Goal: Task Accomplishment & Management: Complete application form

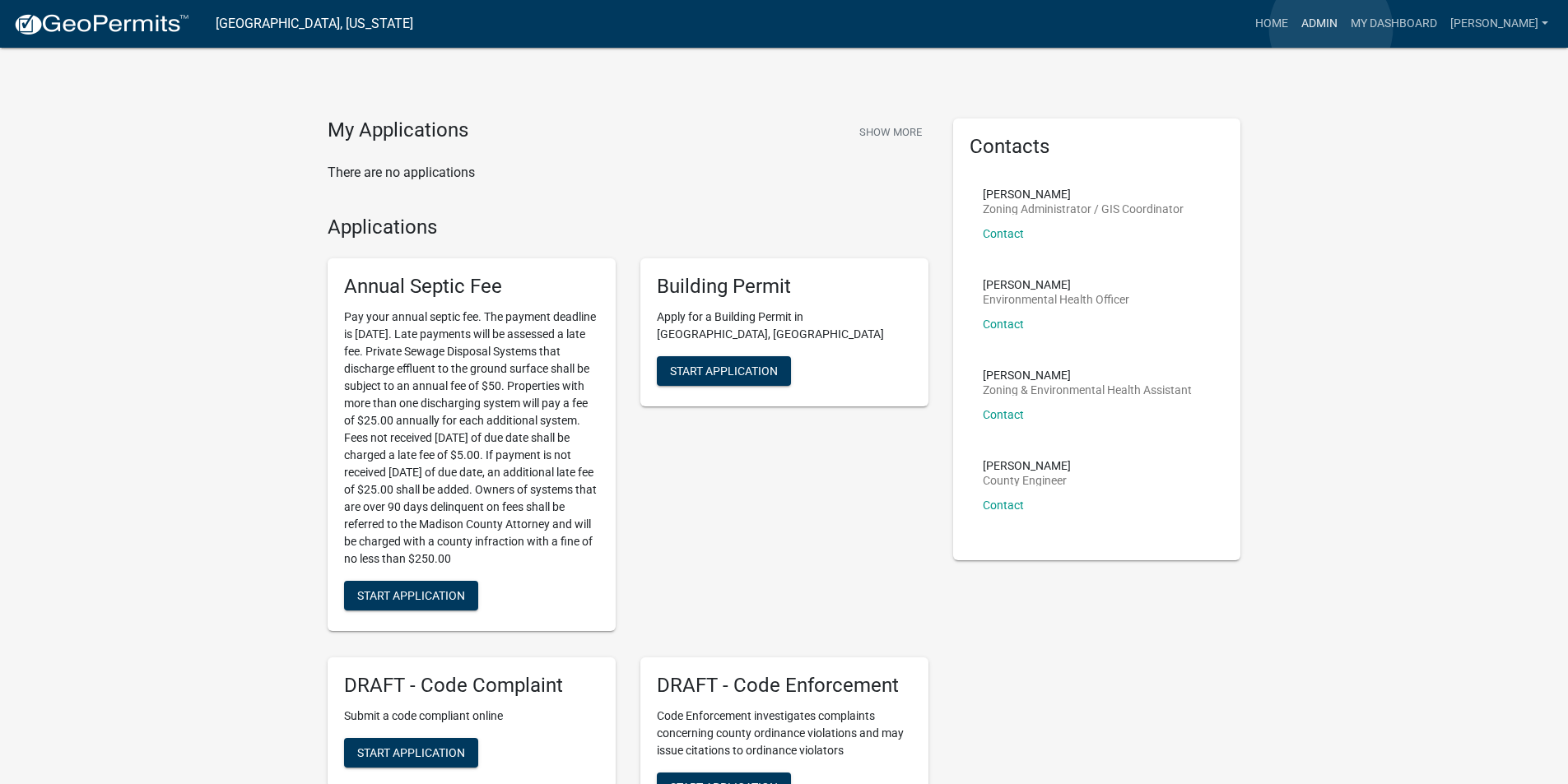
click at [1331, 29] on link "Admin" at bounding box center [1319, 24] width 50 height 31
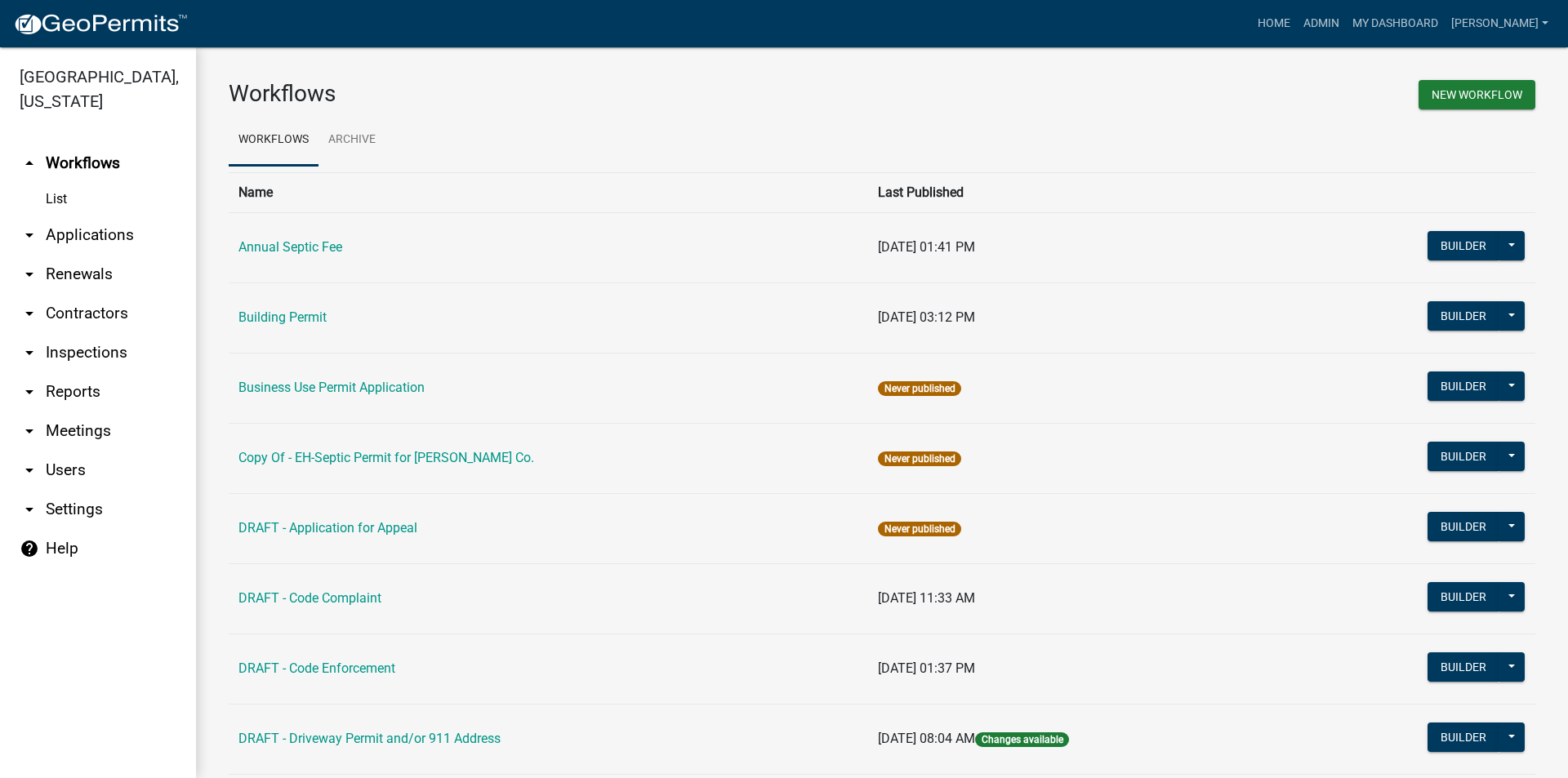
click at [137, 216] on link "arrow_drop_down Applications" at bounding box center [98, 235] width 196 height 39
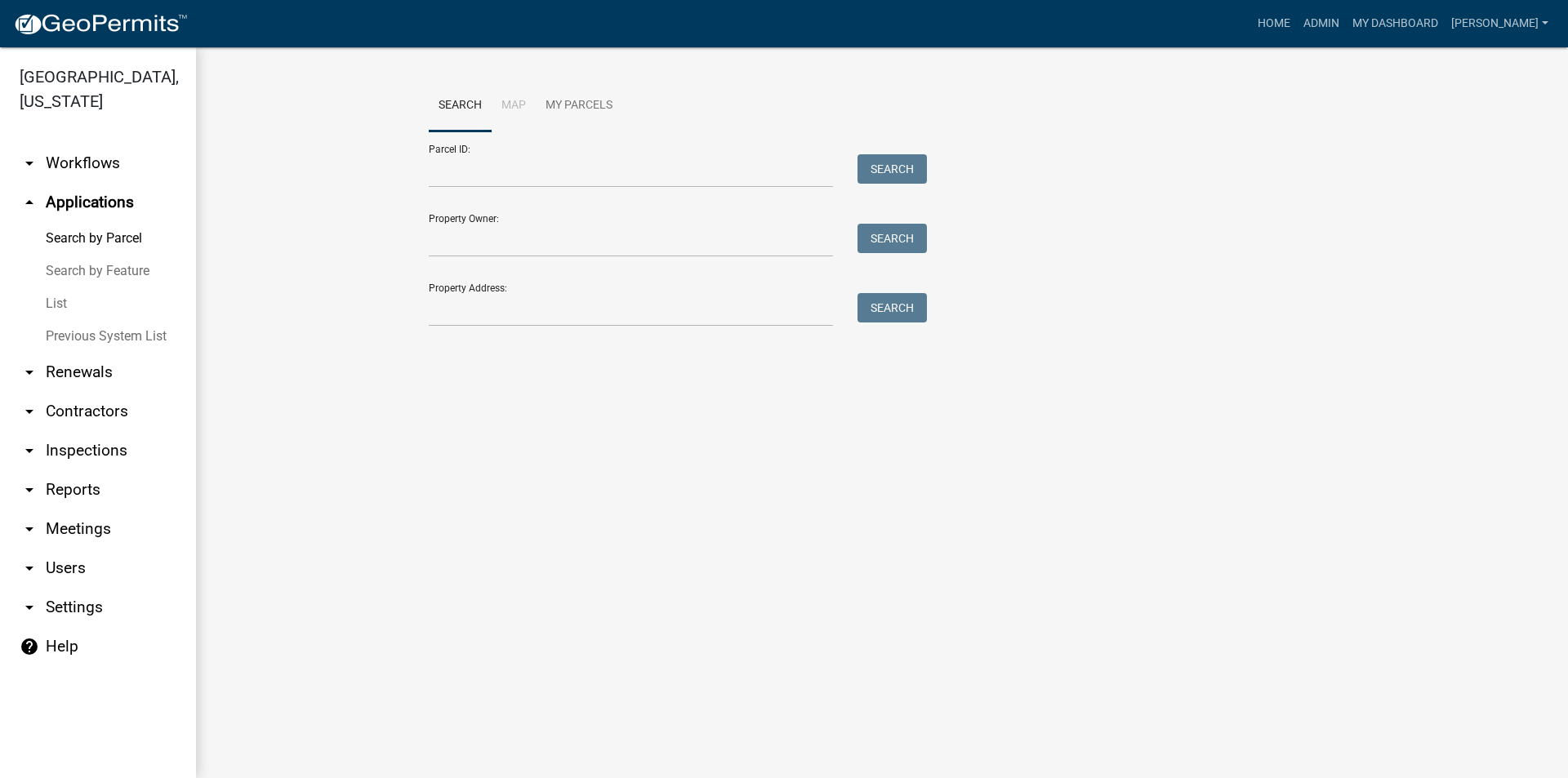
click at [533, 259] on form "Parcel ID: Search Property Owner: Search Property Address: Search" at bounding box center [674, 229] width 490 height 196
click at [530, 247] on input "Property Owner:" at bounding box center [631, 240] width 404 height 34
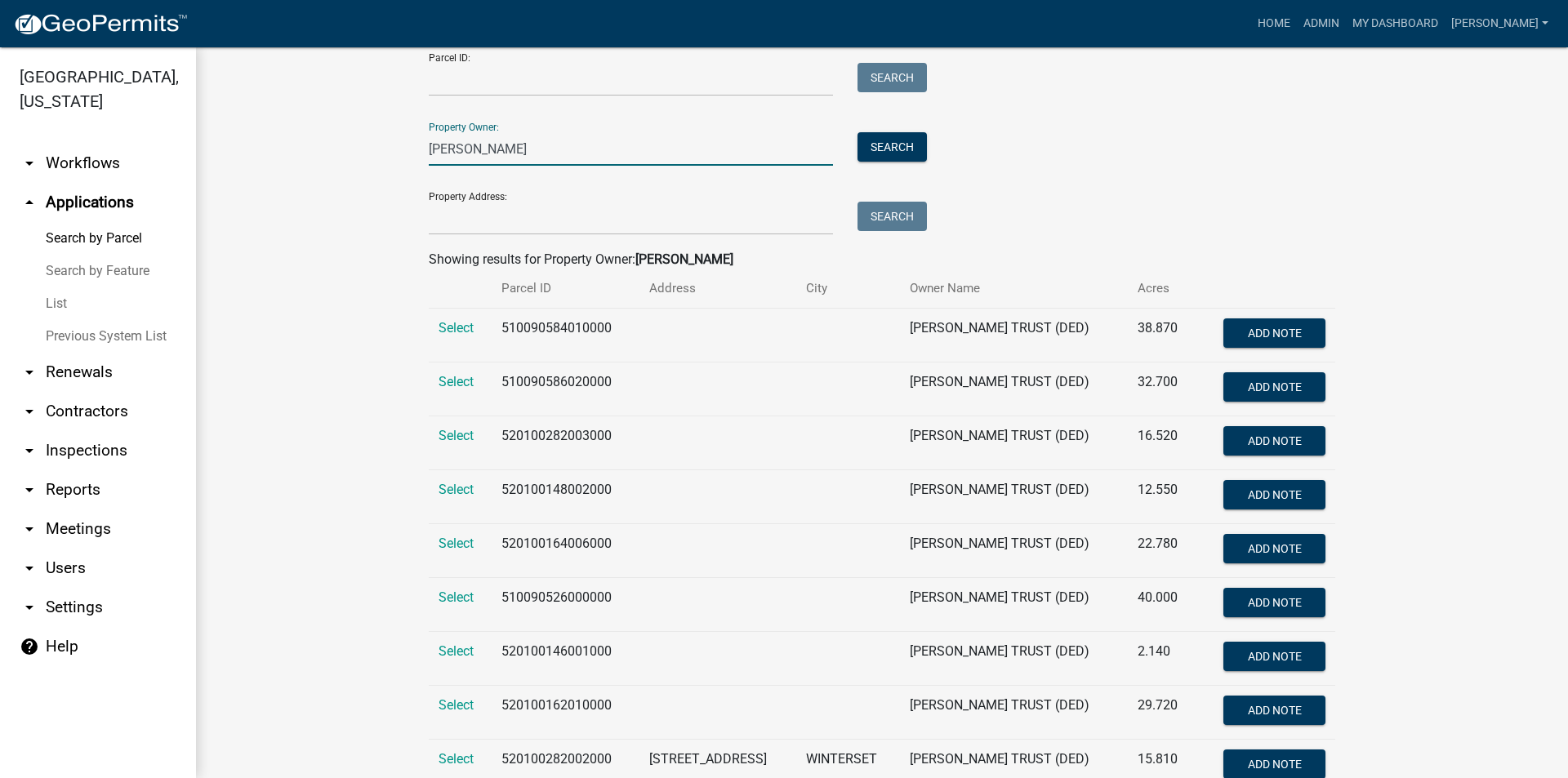
scroll to position [152, 0]
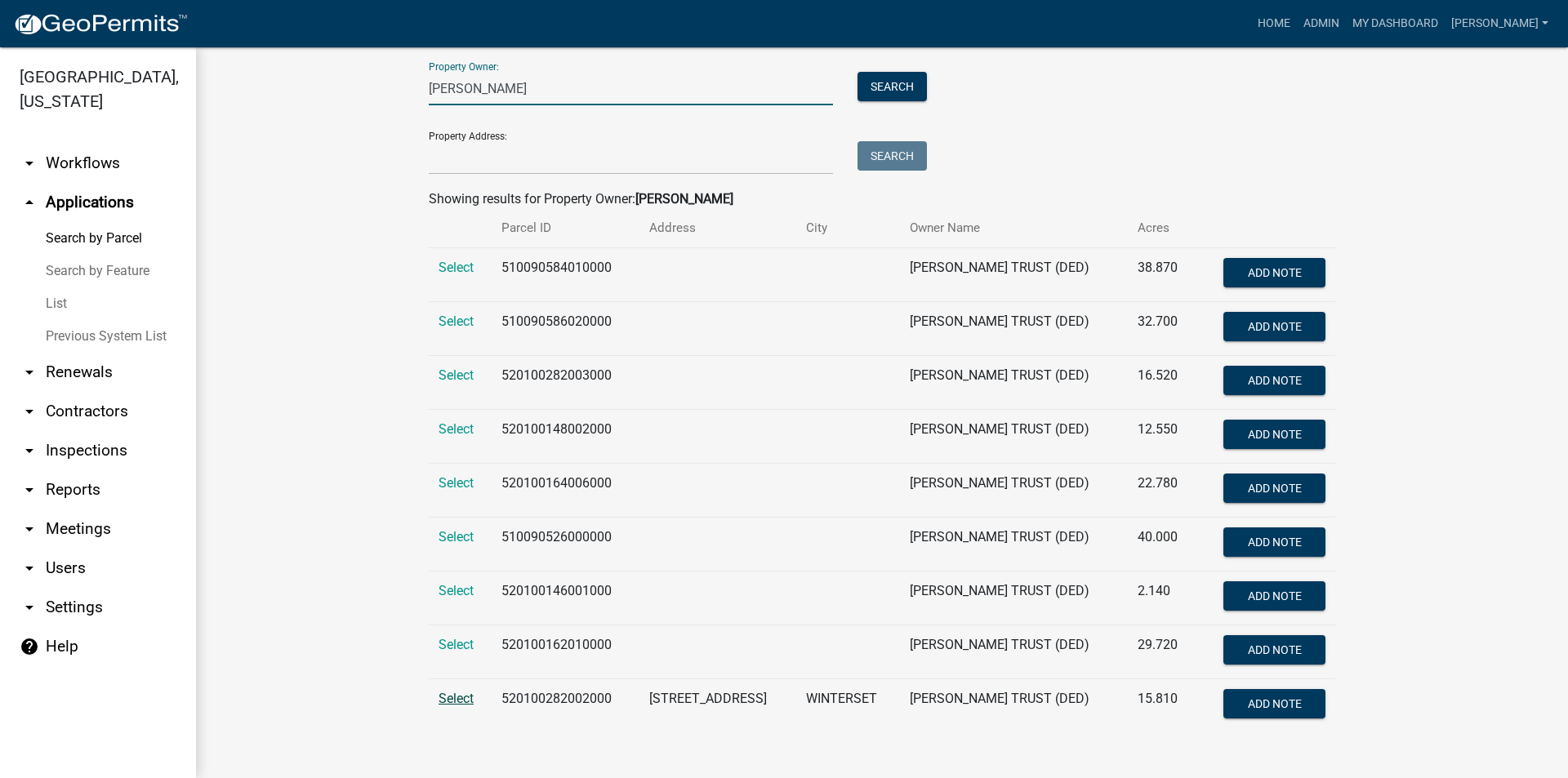
type input "[PERSON_NAME]"
click at [462, 698] on span "Select" at bounding box center [456, 698] width 35 height 16
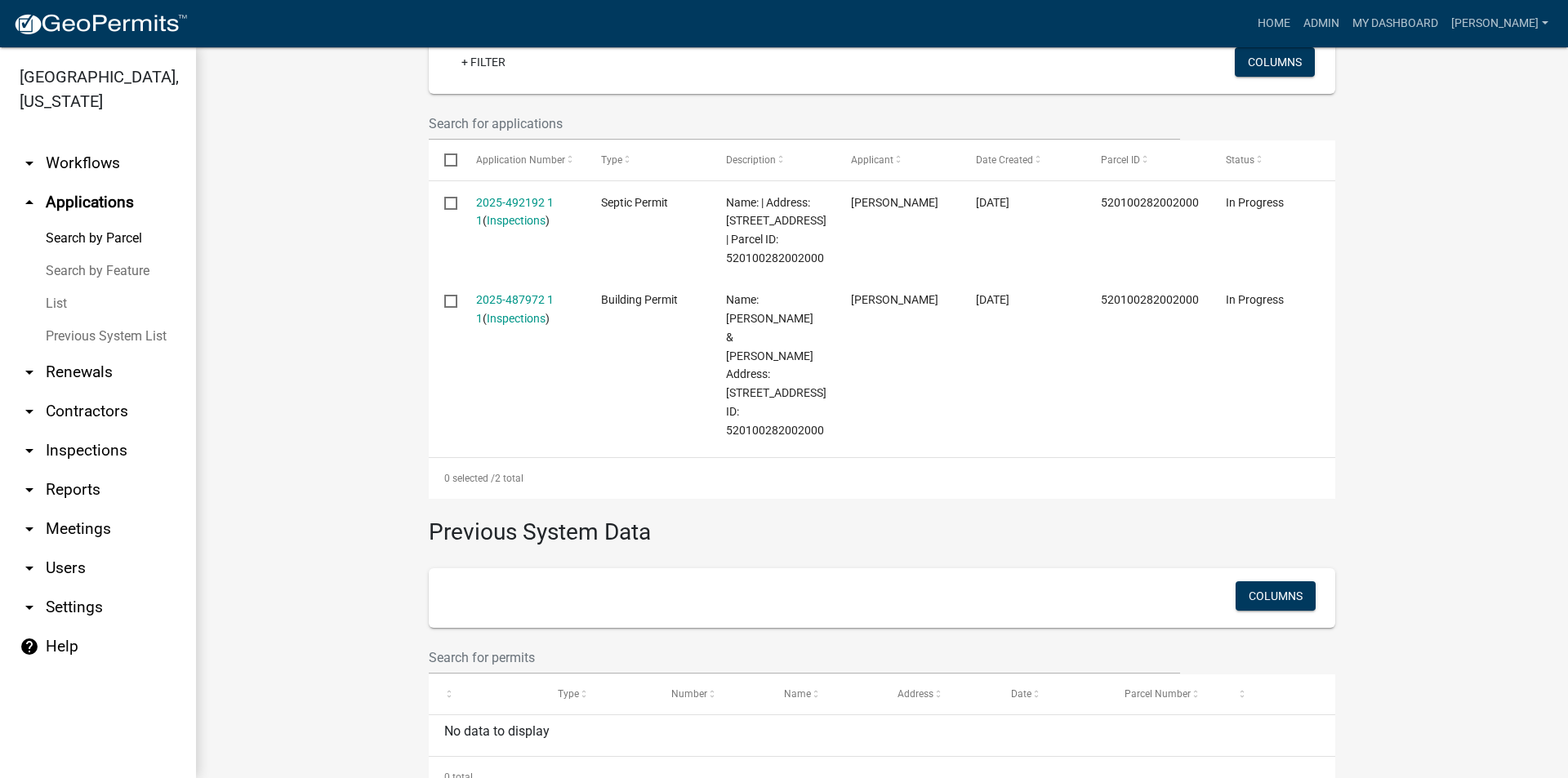
scroll to position [315, 0]
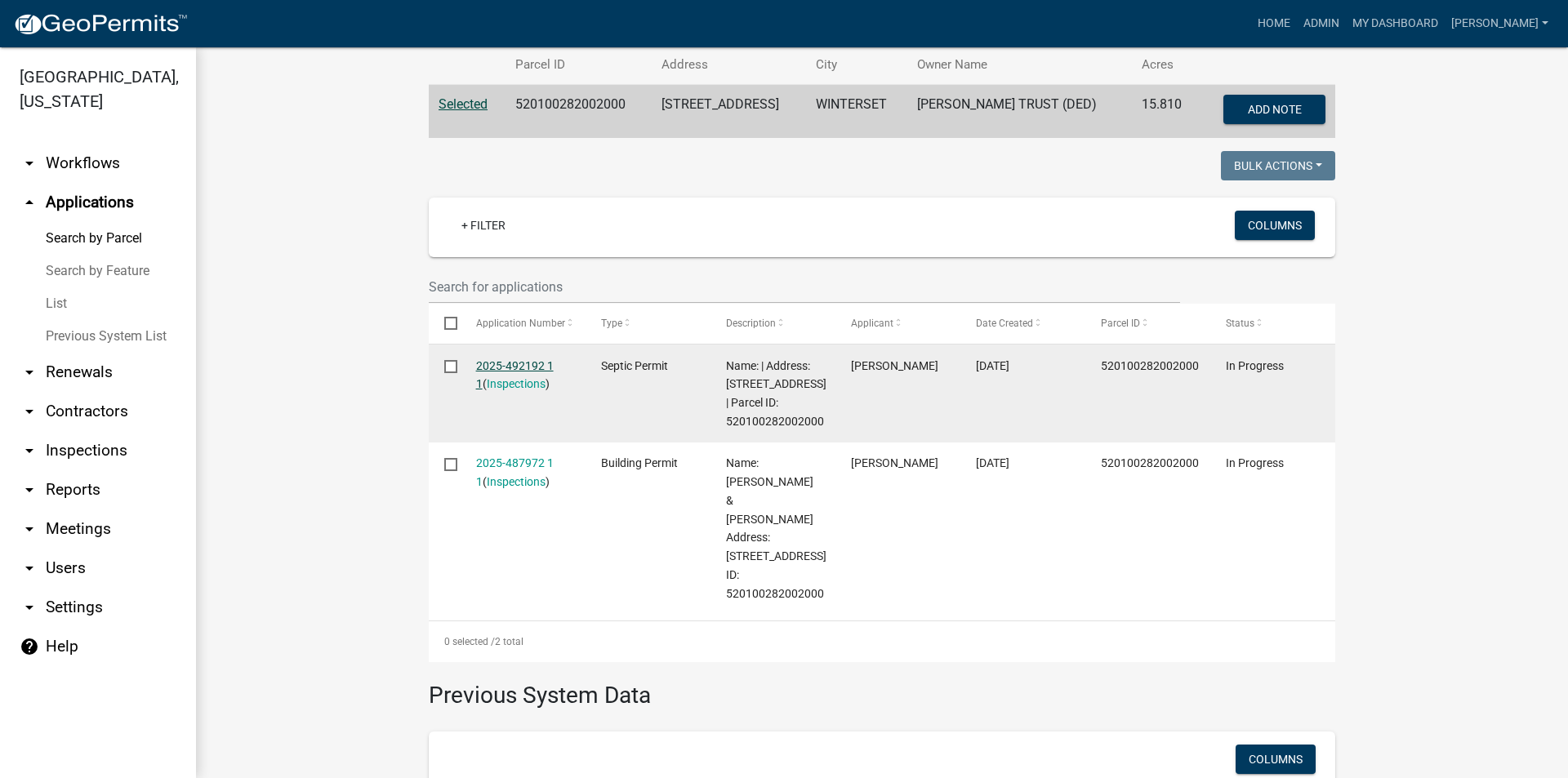
click at [531, 364] on link "2025-492192 1 1" at bounding box center [515, 375] width 78 height 32
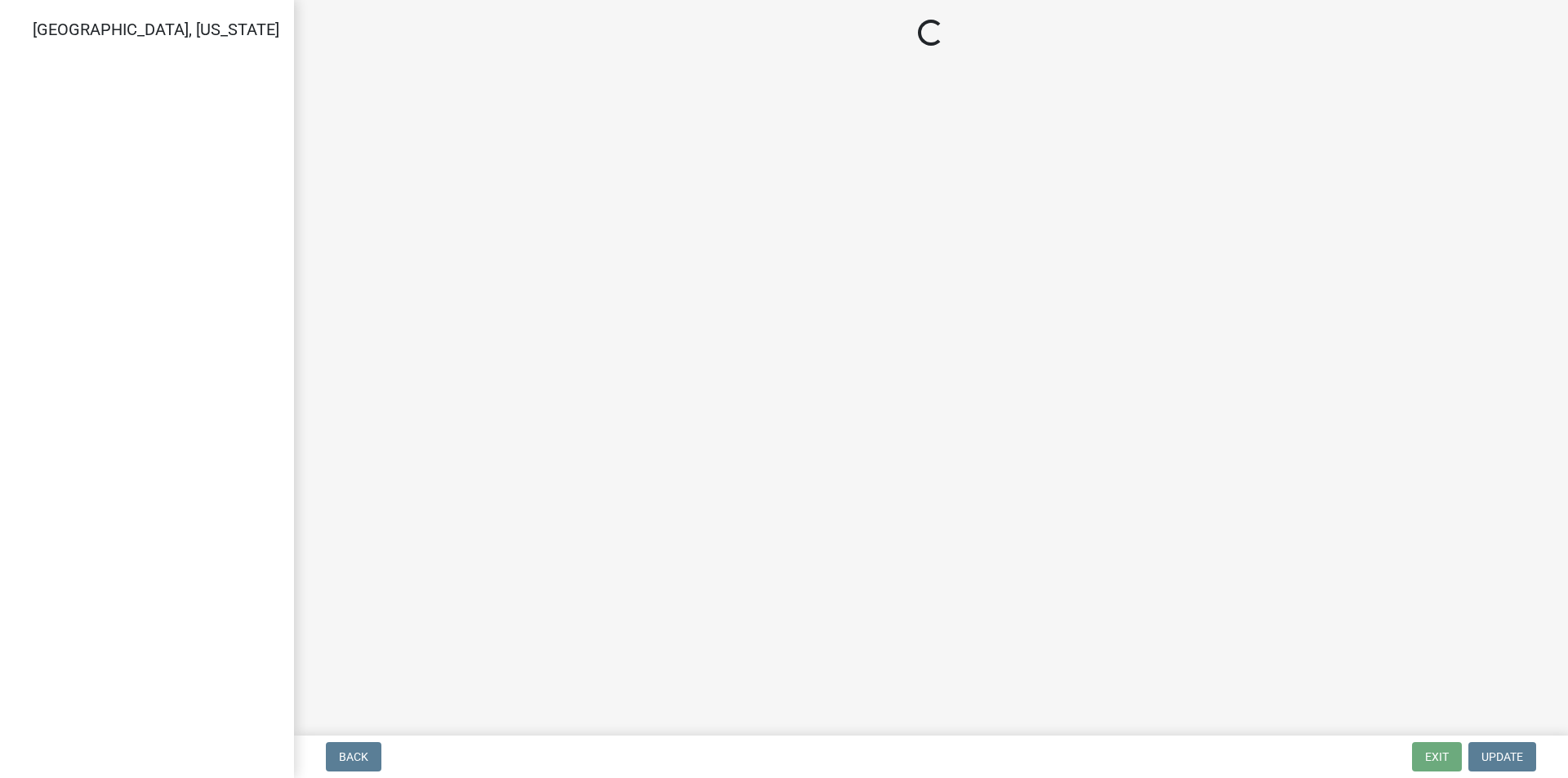
select select "3: 3"
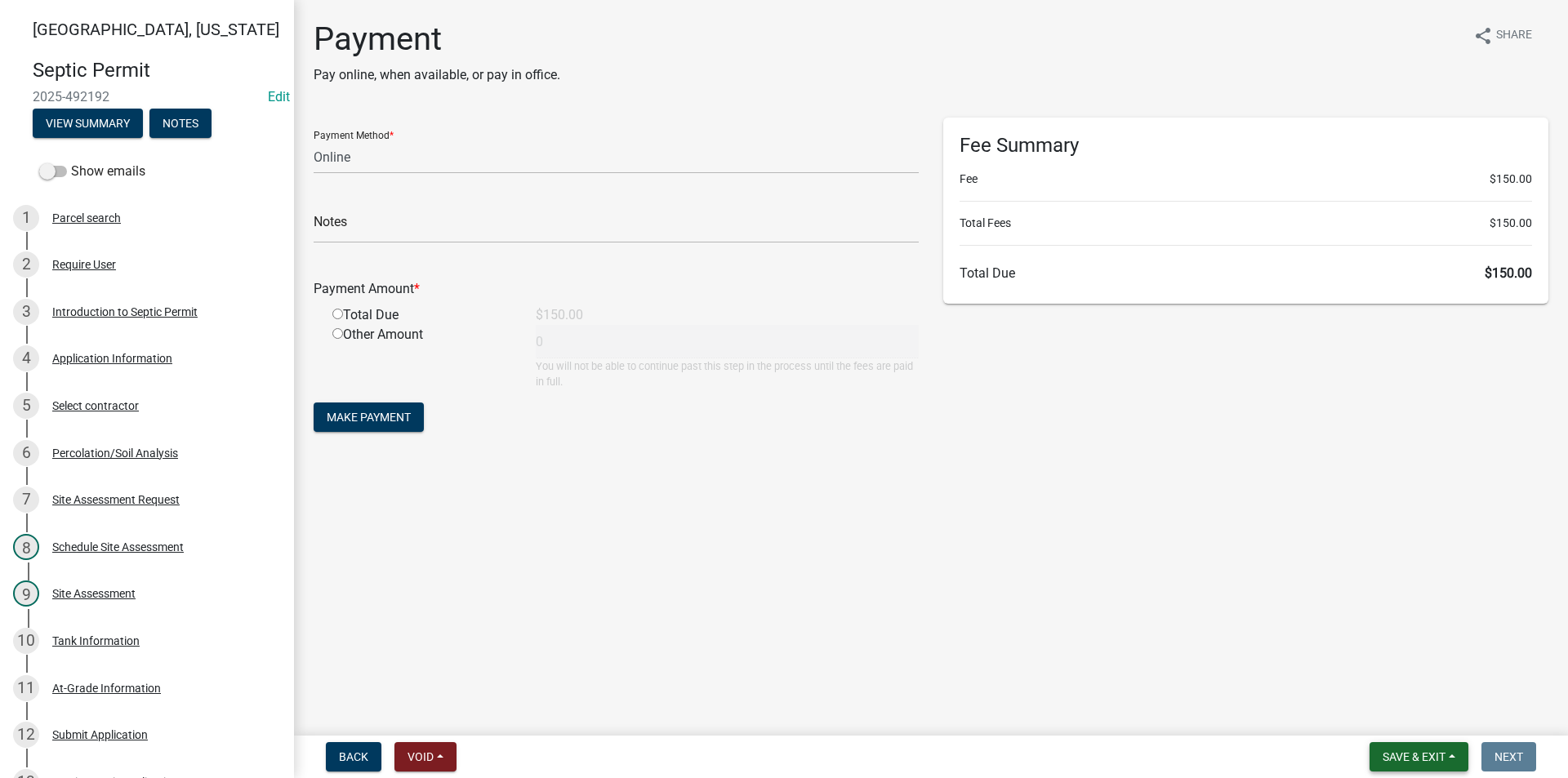
click at [1399, 755] on span "Save & Exit" at bounding box center [1414, 757] width 63 height 13
click at [1390, 717] on button "Save & Exit" at bounding box center [1403, 714] width 131 height 39
